Goal: Communication & Community: Answer question/provide support

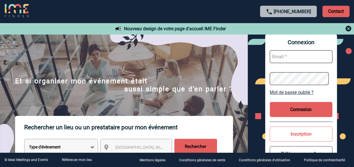
click at [286, 60] on input "text" at bounding box center [301, 56] width 63 height 13
click at [286, 56] on input "text" at bounding box center [301, 56] width 63 height 13
click at [306, 111] on button "Connexion" at bounding box center [301, 109] width 63 height 15
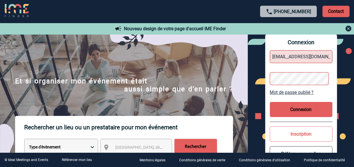
click at [309, 107] on button "Connexion" at bounding box center [301, 109] width 63 height 15
drag, startPoint x: 274, startPoint y: 56, endPoint x: 345, endPoint y: 57, distance: 71.6
click at [345, 57] on div "Connexion morgane.doulle@rte-france.com Mot de passe oublié ? Connexion Inscrip…" at bounding box center [301, 101] width 106 height 134
click at [327, 58] on input "morgane.doulle@rte-france.com" at bounding box center [301, 56] width 63 height 13
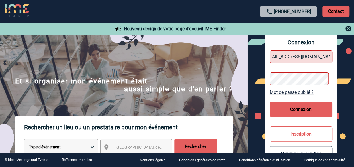
scroll to position [0, 12]
type input "morgane.doulle@rte-france.cOM"
drag, startPoint x: 306, startPoint y: 93, endPoint x: 277, endPoint y: 92, distance: 28.5
click at [306, 93] on link "Mot de passe oublié ?" at bounding box center [301, 92] width 63 height 5
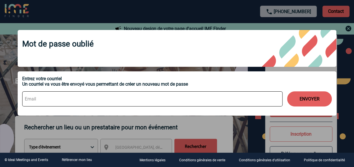
click at [111, 97] on input at bounding box center [152, 98] width 261 height 15
paste input "morgane.doulle@rte-france.com"
type input "morgane.doulle@rte-france.com"
click at [319, 99] on button "ENVOYER" at bounding box center [309, 98] width 45 height 15
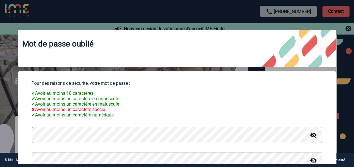
scroll to position [29, 0]
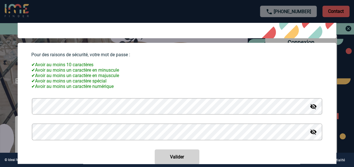
click at [310, 110] on img at bounding box center [313, 106] width 7 height 7
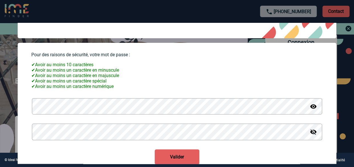
click at [310, 135] on img at bounding box center [313, 131] width 7 height 7
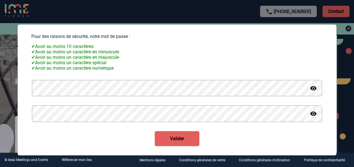
click at [180, 141] on button "Valider" at bounding box center [177, 138] width 45 height 15
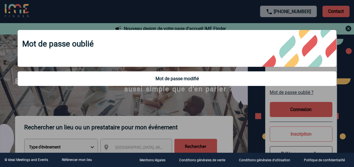
scroll to position [0, 0]
click at [249, 98] on div at bounding box center [177, 83] width 354 height 167
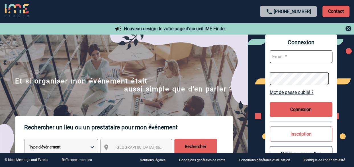
click at [296, 109] on button "Connexion" at bounding box center [301, 109] width 63 height 15
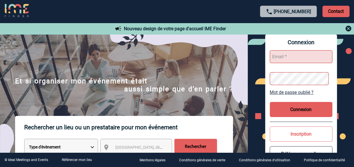
click at [289, 55] on input "text" at bounding box center [301, 56] width 63 height 13
click at [289, 57] on input "text" at bounding box center [301, 56] width 63 height 13
type input "[EMAIL_ADDRESS][DOMAIN_NAME]"
drag, startPoint x: 305, startPoint y: 110, endPoint x: 295, endPoint y: 111, distance: 10.6
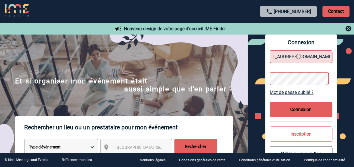
click at [305, 110] on button "Connexion" at bounding box center [301, 109] width 63 height 15
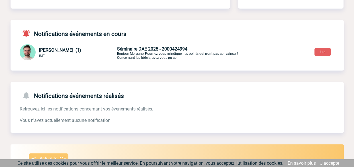
scroll to position [86, 0]
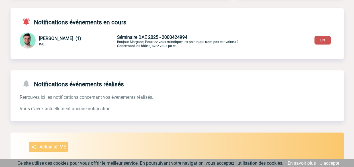
click at [325, 41] on button "Lire" at bounding box center [323, 40] width 16 height 9
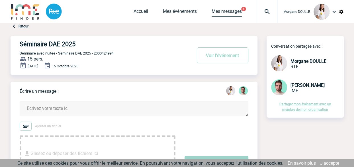
click at [223, 10] on link "Mes messages" at bounding box center [227, 13] width 30 height 8
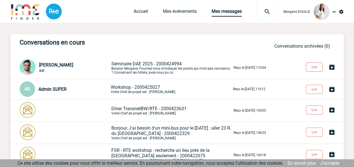
drag, startPoint x: 311, startPoint y: 67, endPoint x: 307, endPoint y: 67, distance: 4.0
click at [311, 67] on button "Lire" at bounding box center [314, 66] width 17 height 9
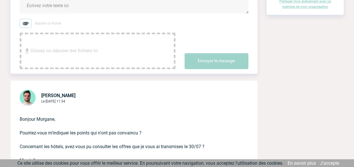
scroll to position [57, 0]
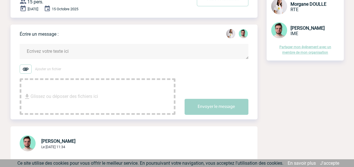
click at [63, 51] on textarea at bounding box center [134, 51] width 229 height 15
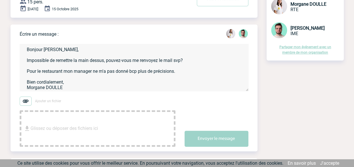
scroll to position [3, 0]
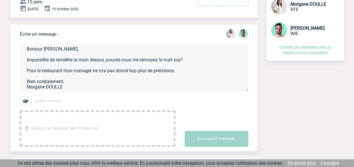
drag, startPoint x: 137, startPoint y: 71, endPoint x: 129, endPoint y: 70, distance: 8.6
click at [130, 72] on textarea "Bonjour [PERSON_NAME], Impossible de remettre la main dessus, pouvez-vous me re…" at bounding box center [134, 67] width 229 height 47
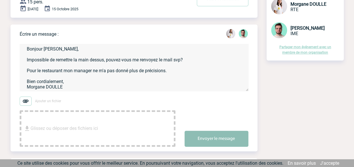
type textarea "Bonjour [PERSON_NAME], Impossible de remettre la main dessus, pouvez-vous me re…"
click at [212, 136] on button "Envoyer le message" at bounding box center [217, 139] width 64 height 16
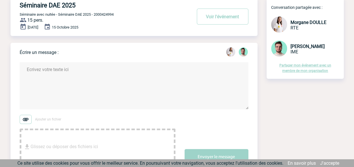
scroll to position [29, 0]
